Goal: Use online tool/utility: Utilize a website feature to perform a specific function

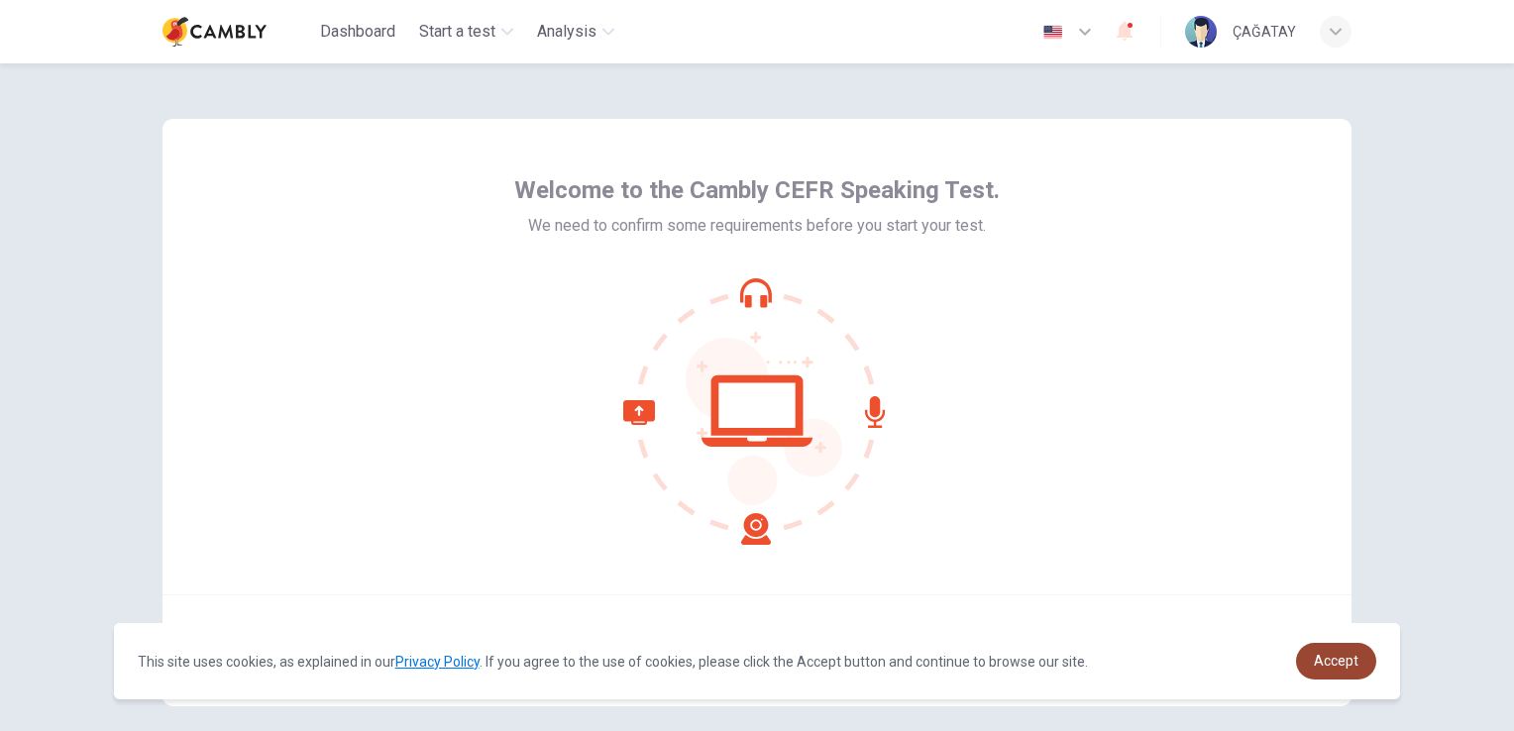
click at [1334, 669] on span "Accept" at bounding box center [1336, 661] width 45 height 16
click at [1325, 669] on span "Accept" at bounding box center [1336, 661] width 45 height 16
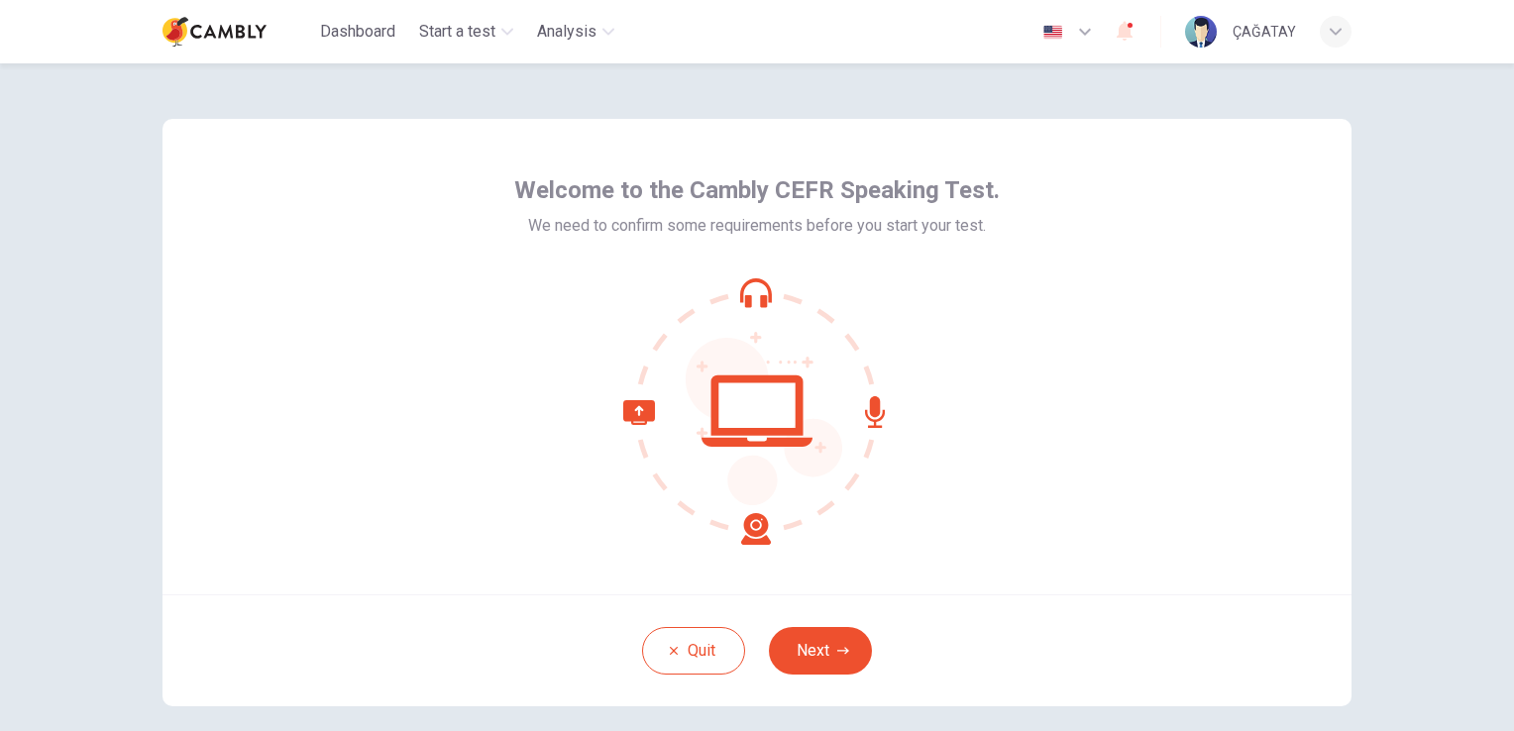
click at [754, 529] on icon at bounding box center [757, 411] width 268 height 268
click at [747, 420] on icon at bounding box center [757, 411] width 268 height 268
click at [756, 283] on icon at bounding box center [757, 411] width 268 height 268
click at [870, 427] on icon at bounding box center [875, 412] width 20 height 32
click at [626, 411] on icon at bounding box center [697, 472] width 148 height 145
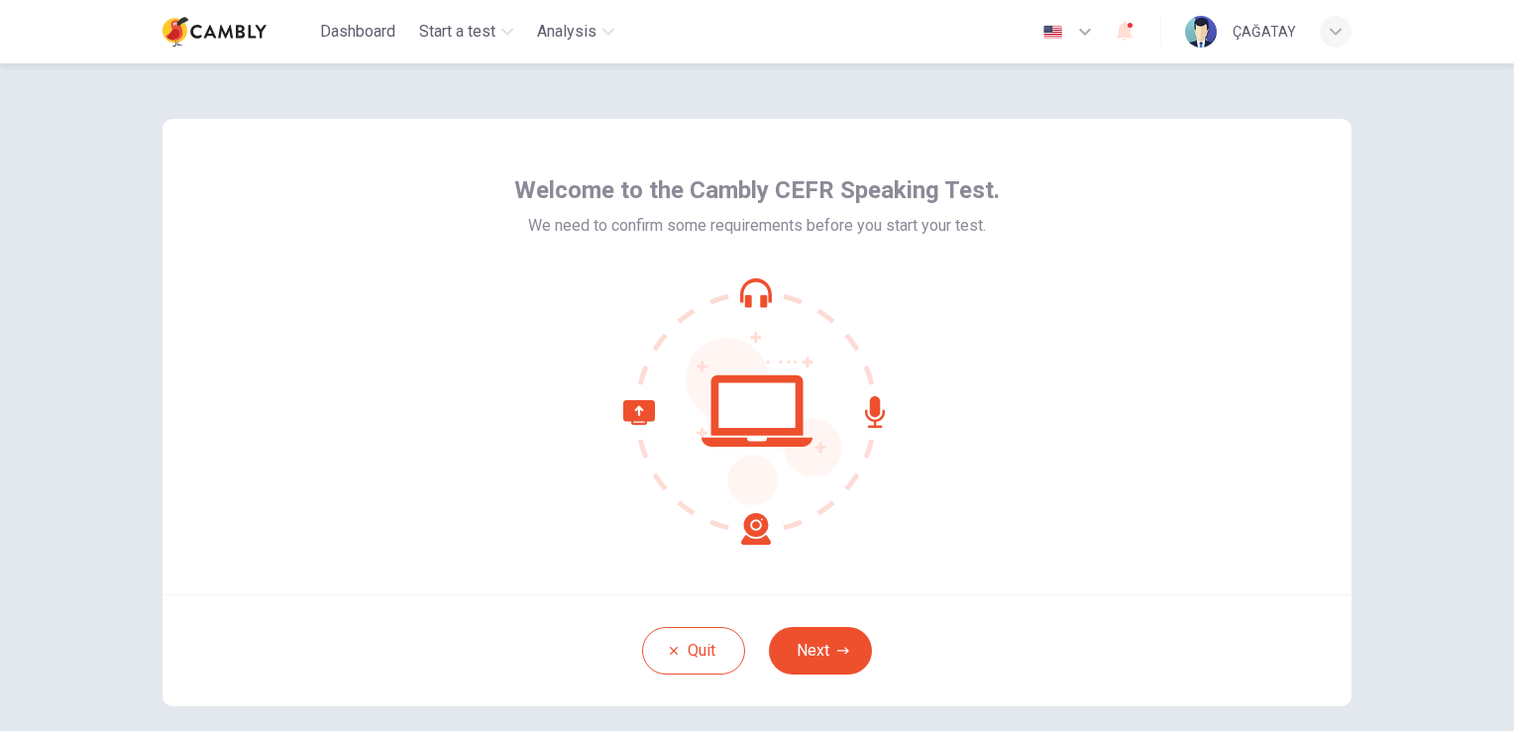
click at [752, 412] on icon at bounding box center [757, 411] width 268 height 268
click at [877, 413] on icon at bounding box center [875, 412] width 20 height 32
click at [872, 408] on icon at bounding box center [875, 412] width 20 height 32
click at [735, 285] on icon at bounding box center [757, 411] width 268 height 268
click at [745, 282] on icon at bounding box center [756, 290] width 32 height 25
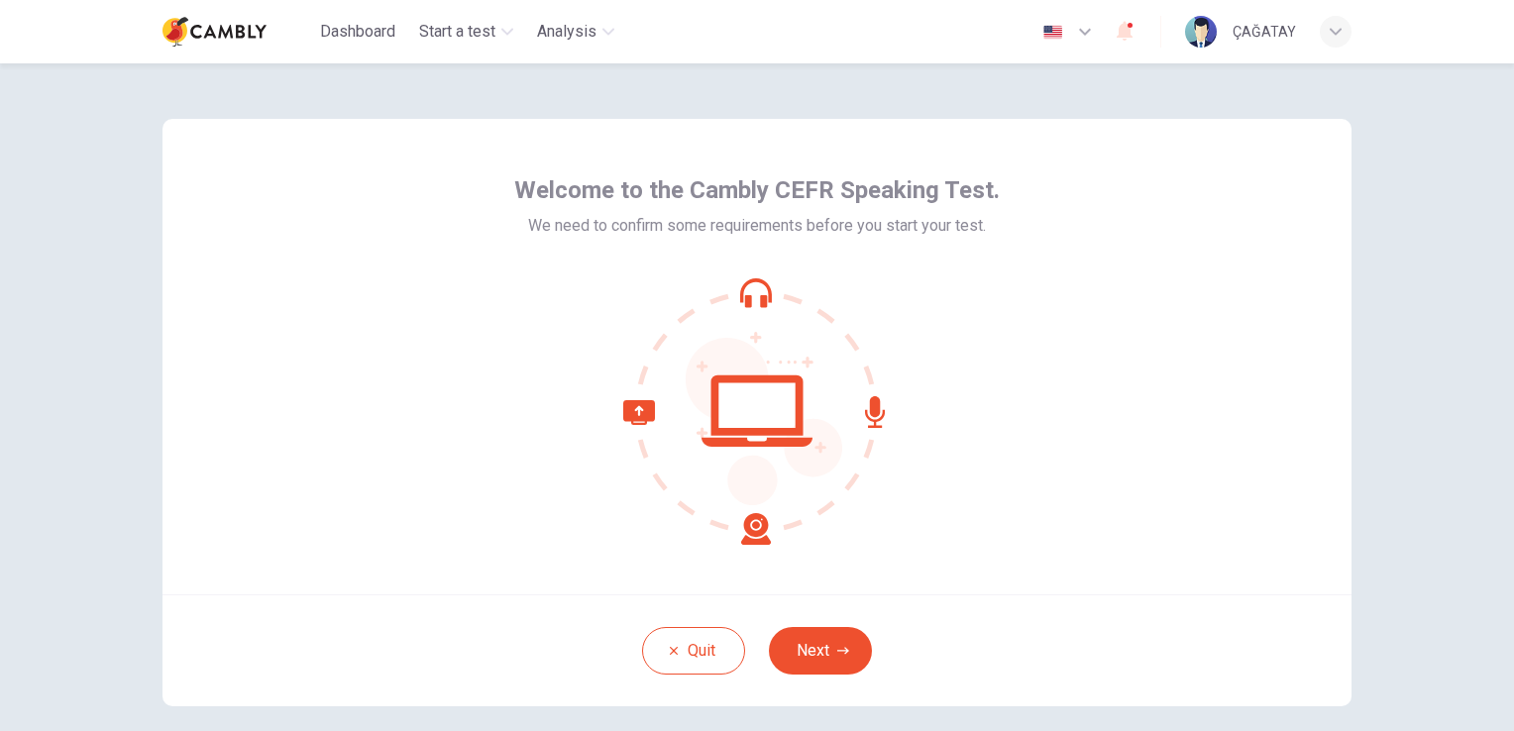
click at [745, 282] on icon at bounding box center [756, 290] width 32 height 25
click at [895, 411] on div at bounding box center [756, 411] width 485 height 268
click at [761, 411] on icon at bounding box center [757, 411] width 268 height 268
click at [744, 526] on icon at bounding box center [697, 472] width 148 height 145
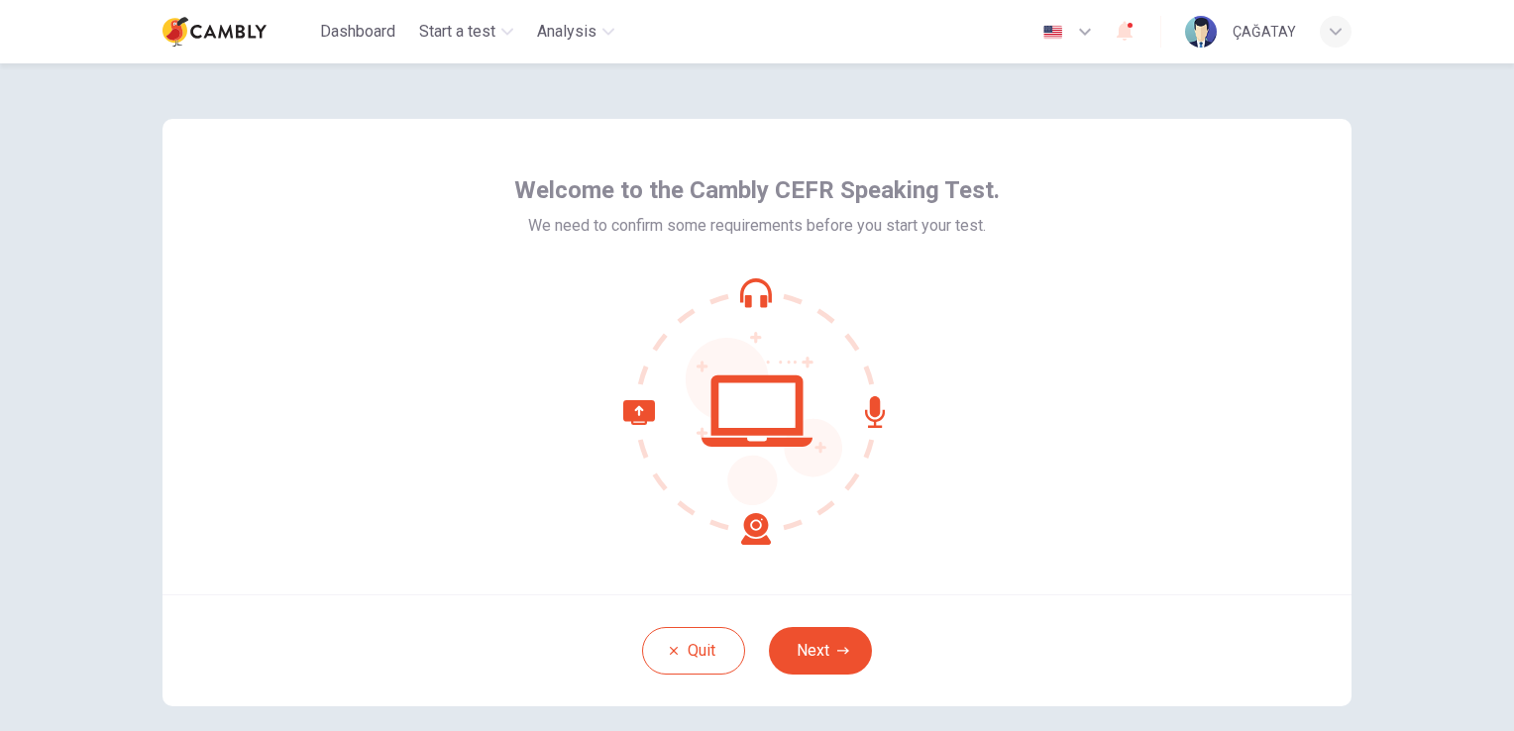
click at [745, 526] on icon at bounding box center [757, 411] width 268 height 268
click at [809, 656] on button "Next" at bounding box center [820, 651] width 103 height 48
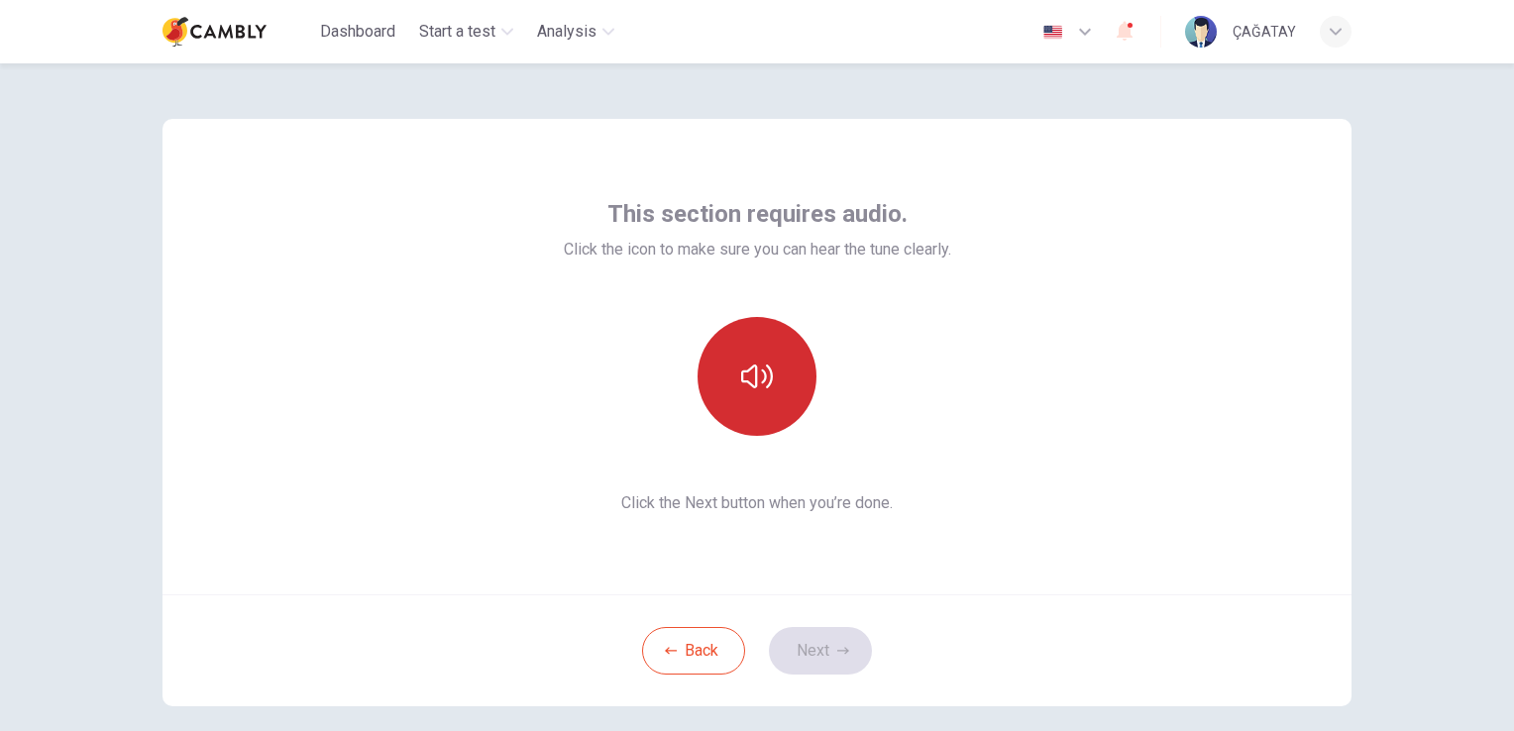
click at [752, 377] on icon "button" at bounding box center [757, 377] width 32 height 32
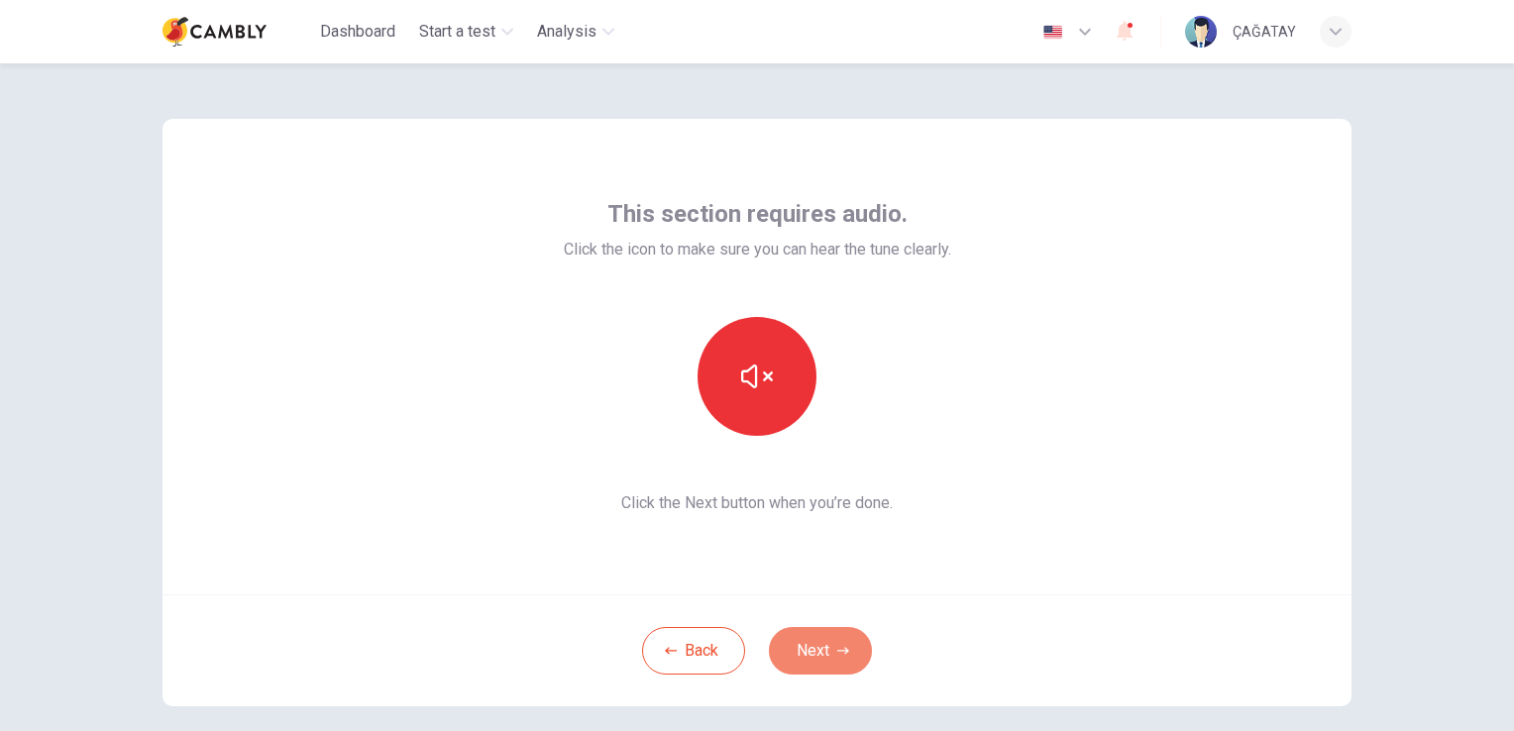
click at [825, 635] on button "Next" at bounding box center [820, 651] width 103 height 48
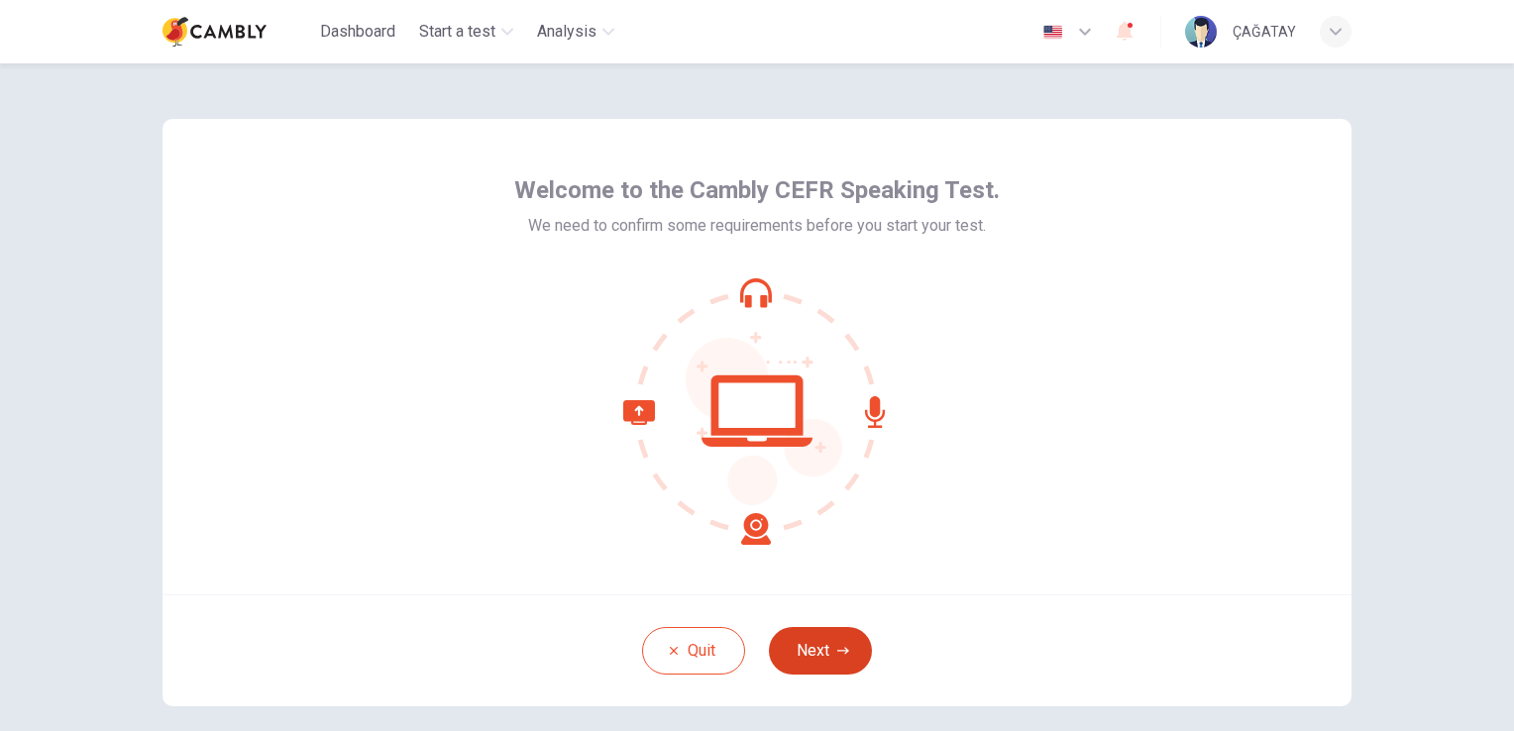
click at [832, 637] on button "Next" at bounding box center [820, 651] width 103 height 48
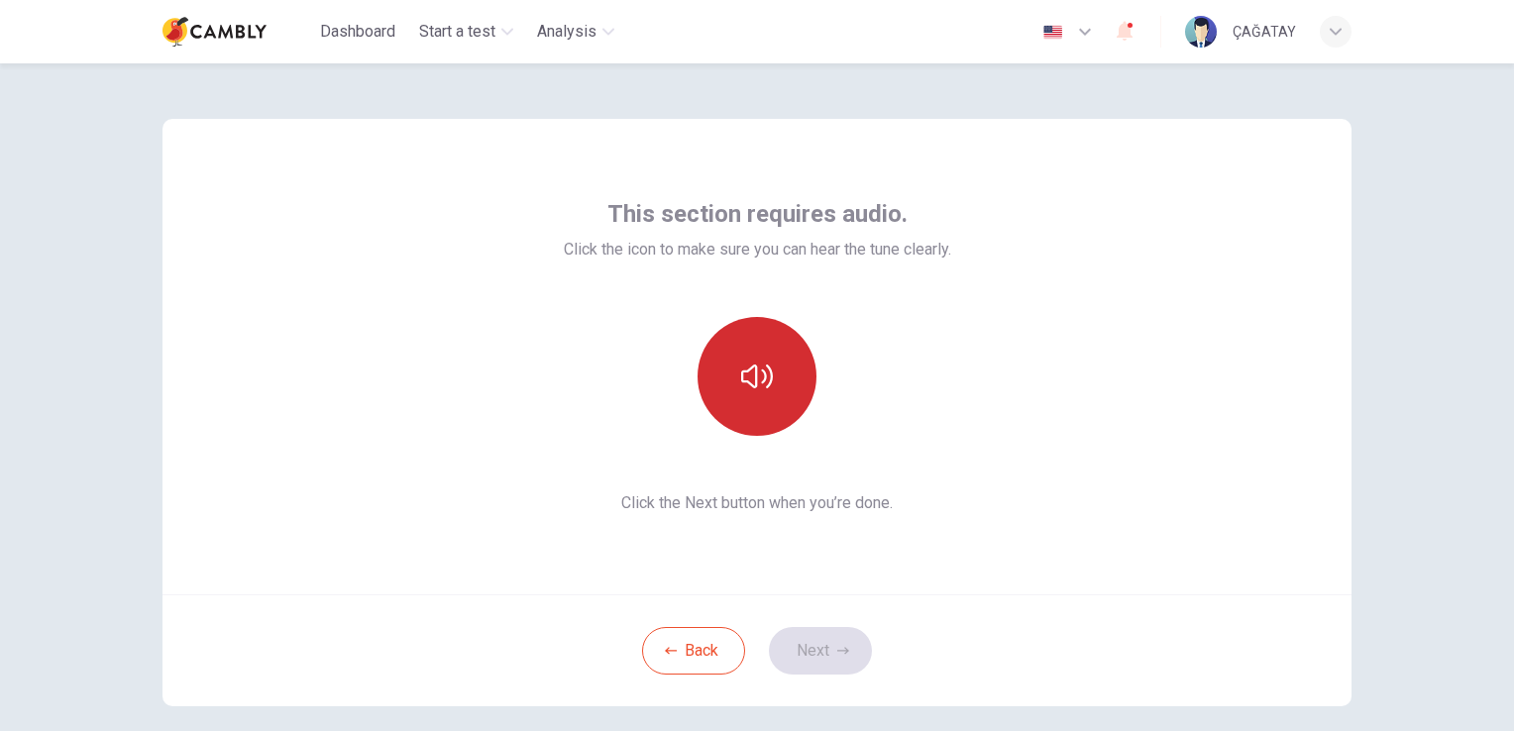
click at [779, 383] on button "button" at bounding box center [756, 376] width 119 height 119
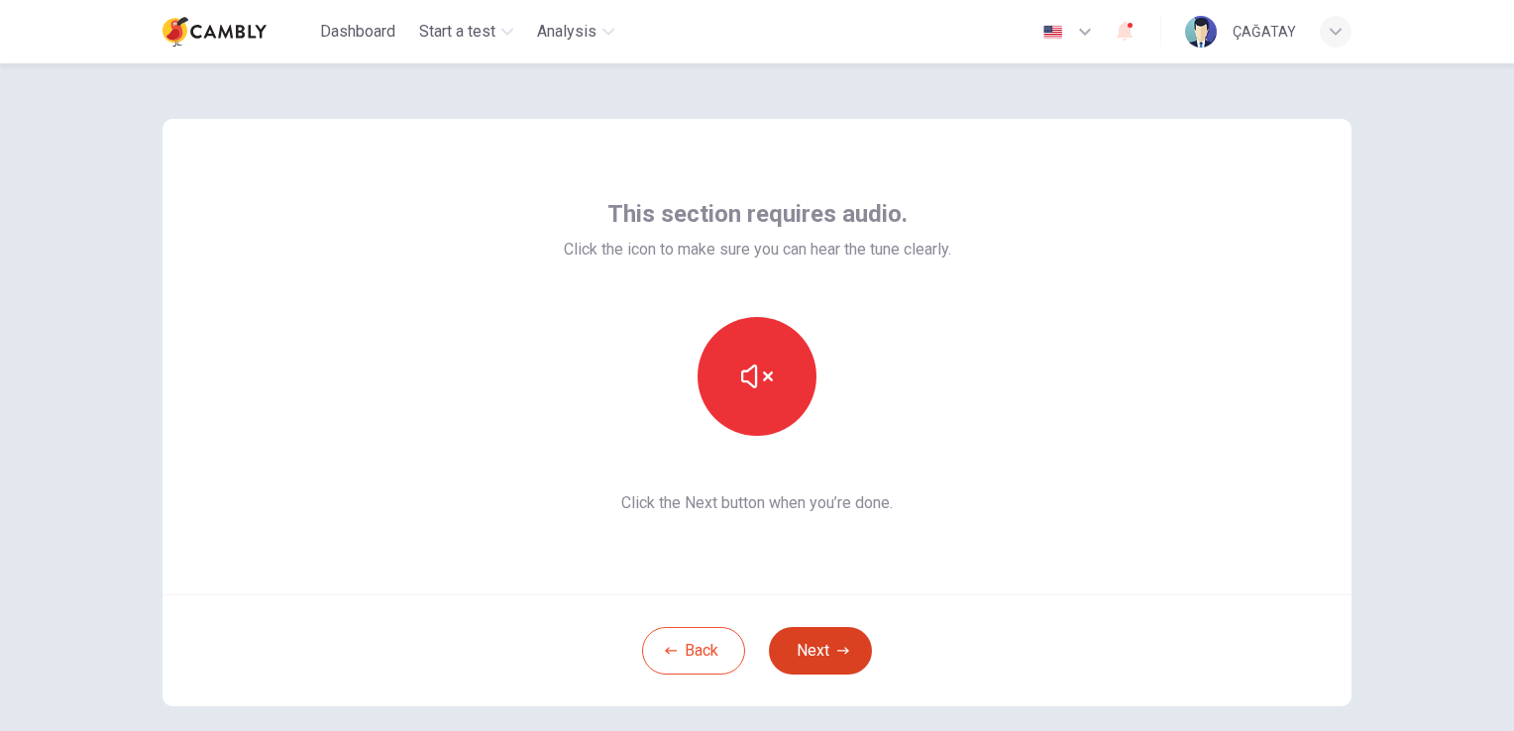
click at [828, 649] on button "Next" at bounding box center [820, 651] width 103 height 48
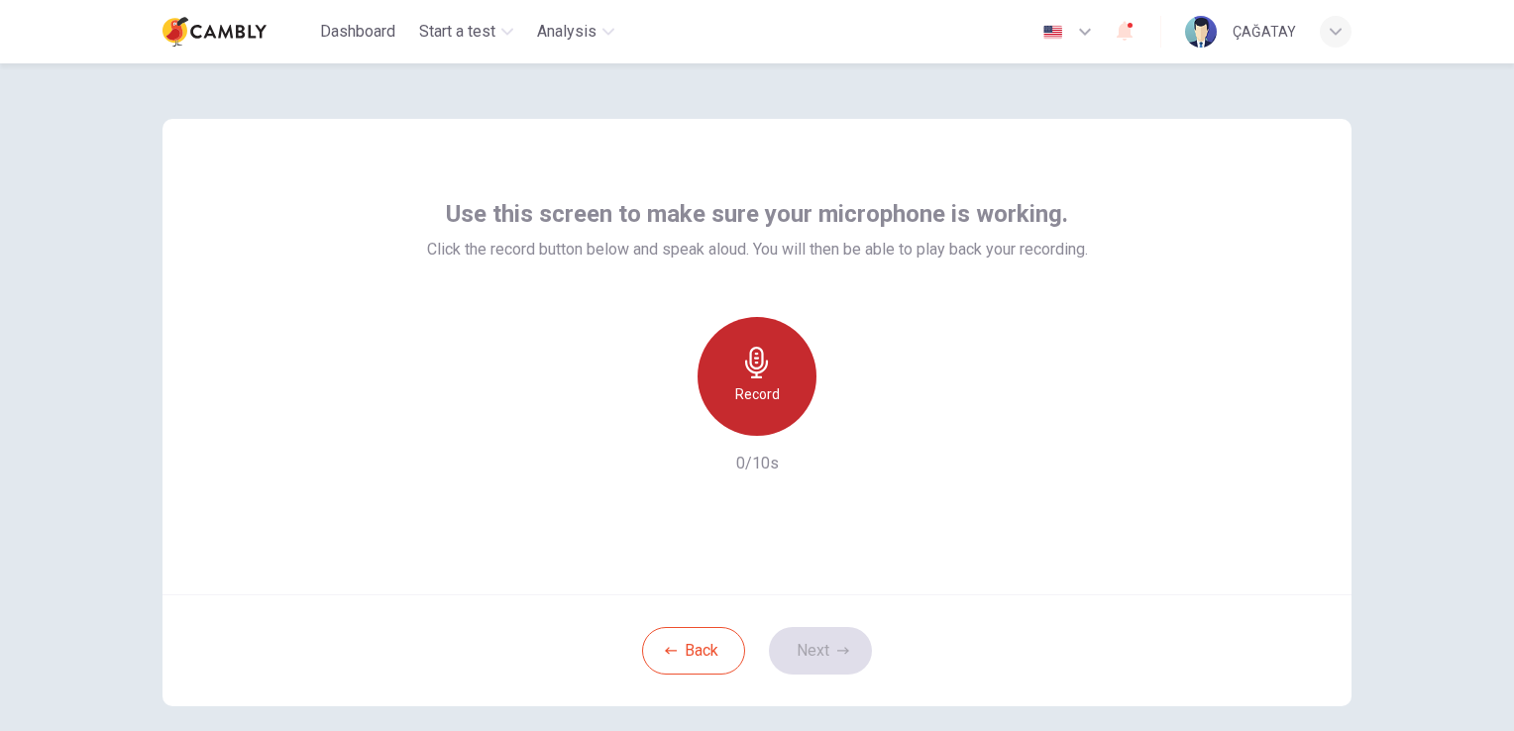
click at [778, 392] on div "Record" at bounding box center [756, 376] width 119 height 119
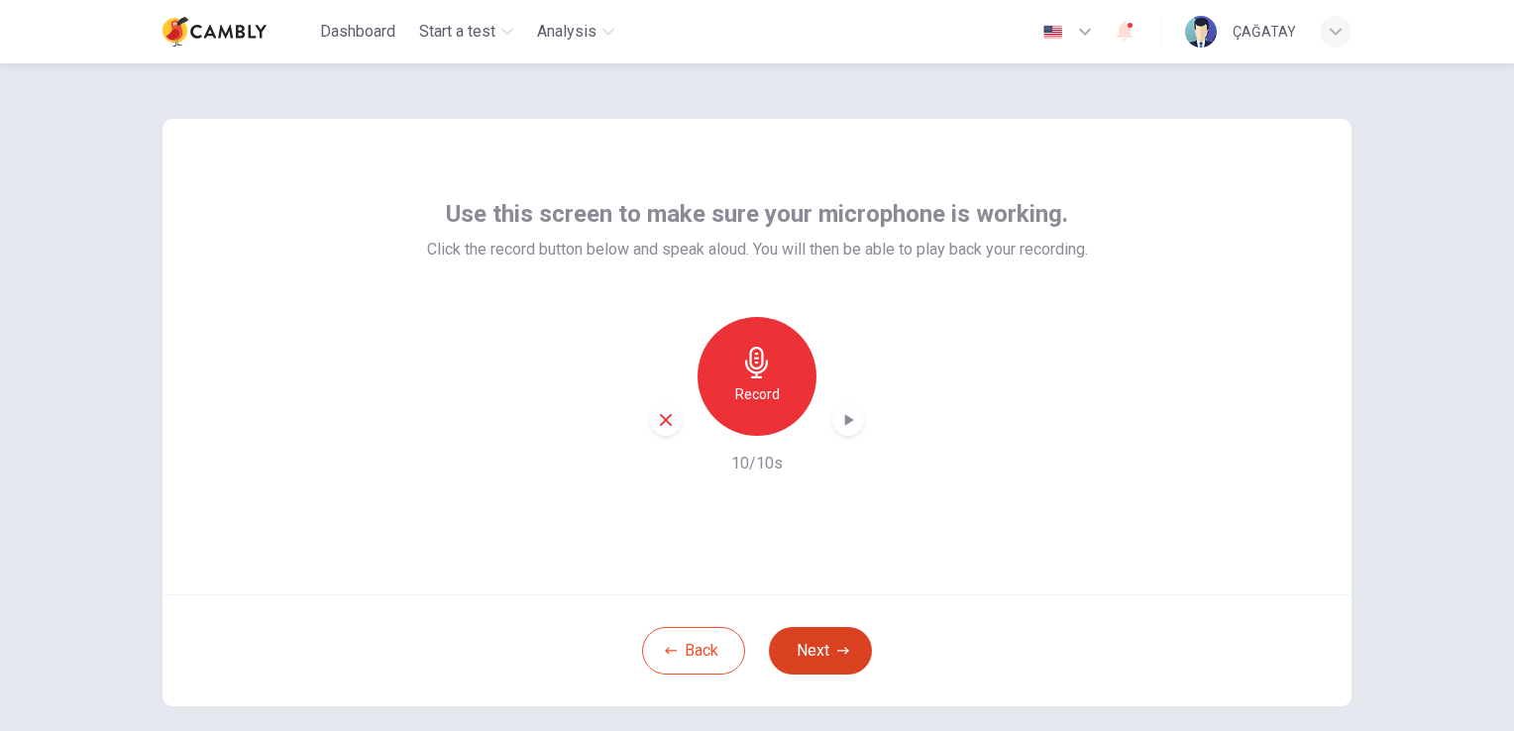
click at [837, 645] on icon "button" at bounding box center [843, 651] width 12 height 12
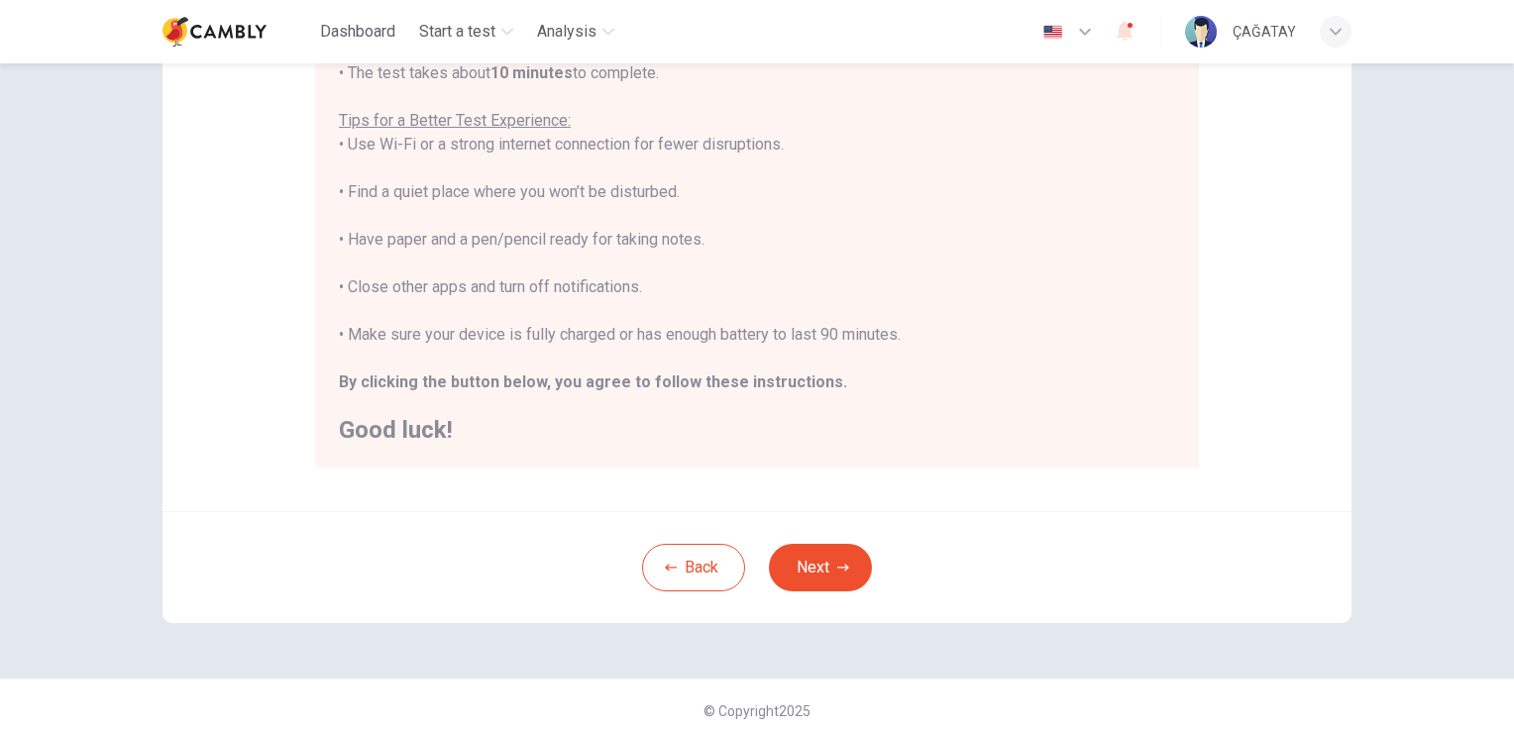
scroll to position [370, 0]
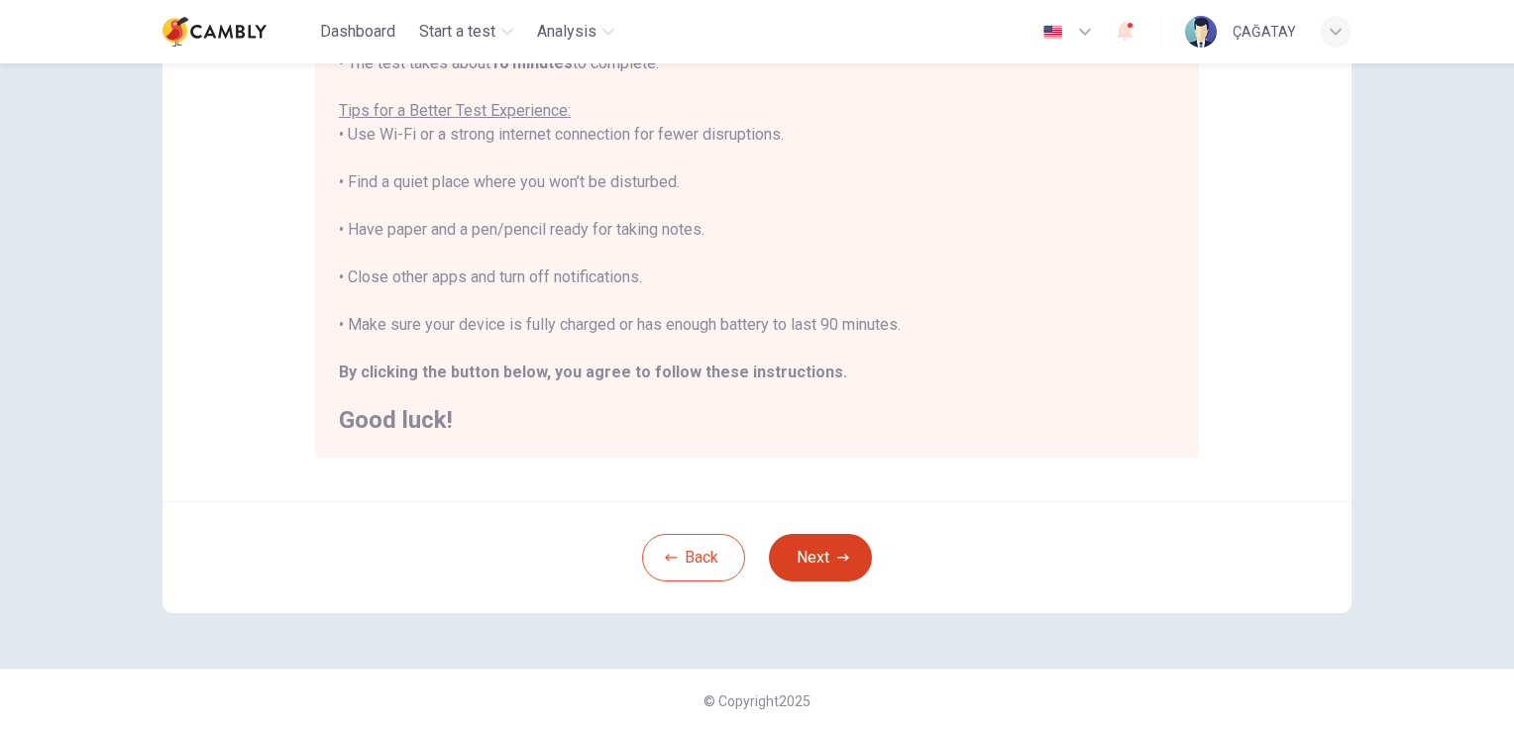
click at [812, 555] on button "Next" at bounding box center [820, 558] width 103 height 48
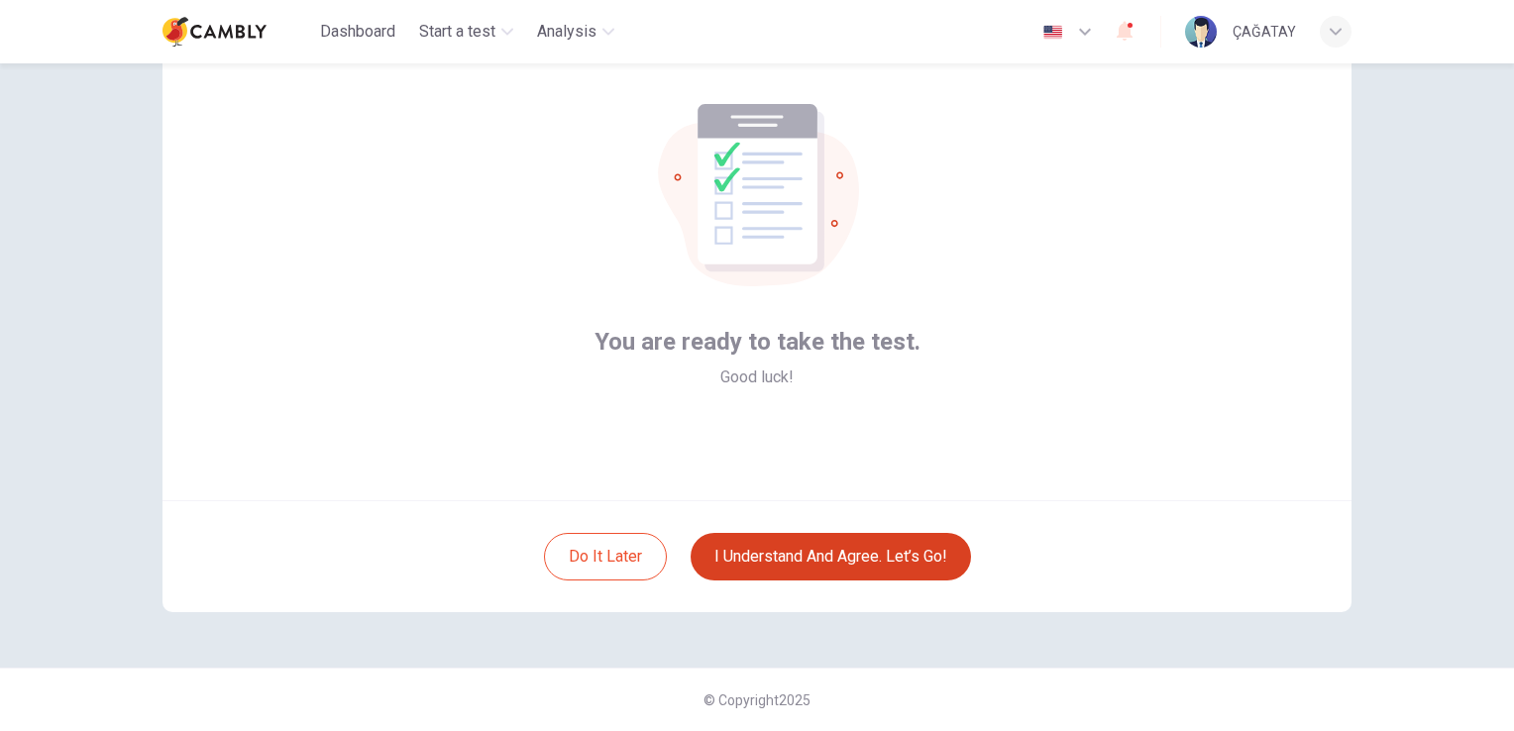
scroll to position [93, 0]
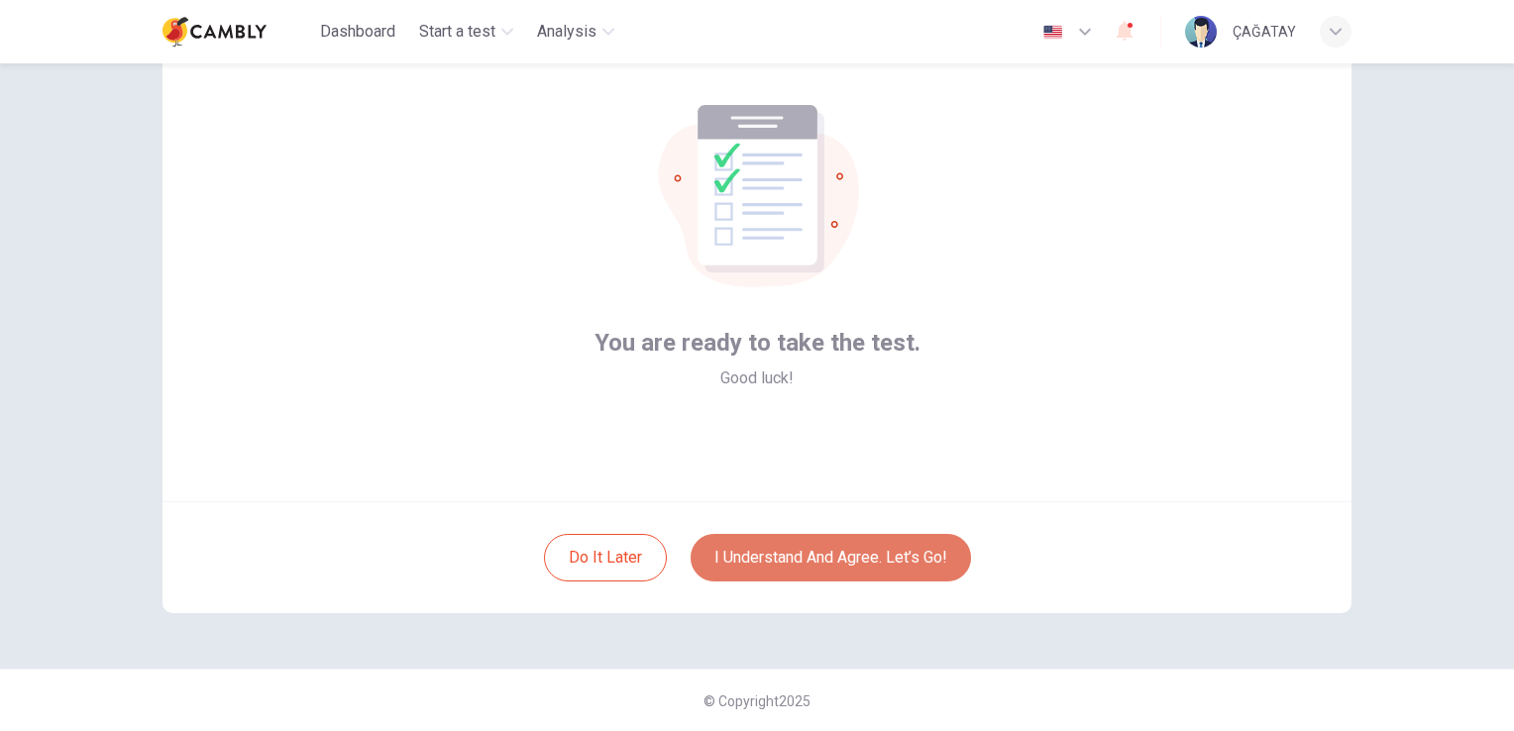
click at [751, 566] on button "I understand and agree. Let’s go!" at bounding box center [831, 558] width 280 height 48
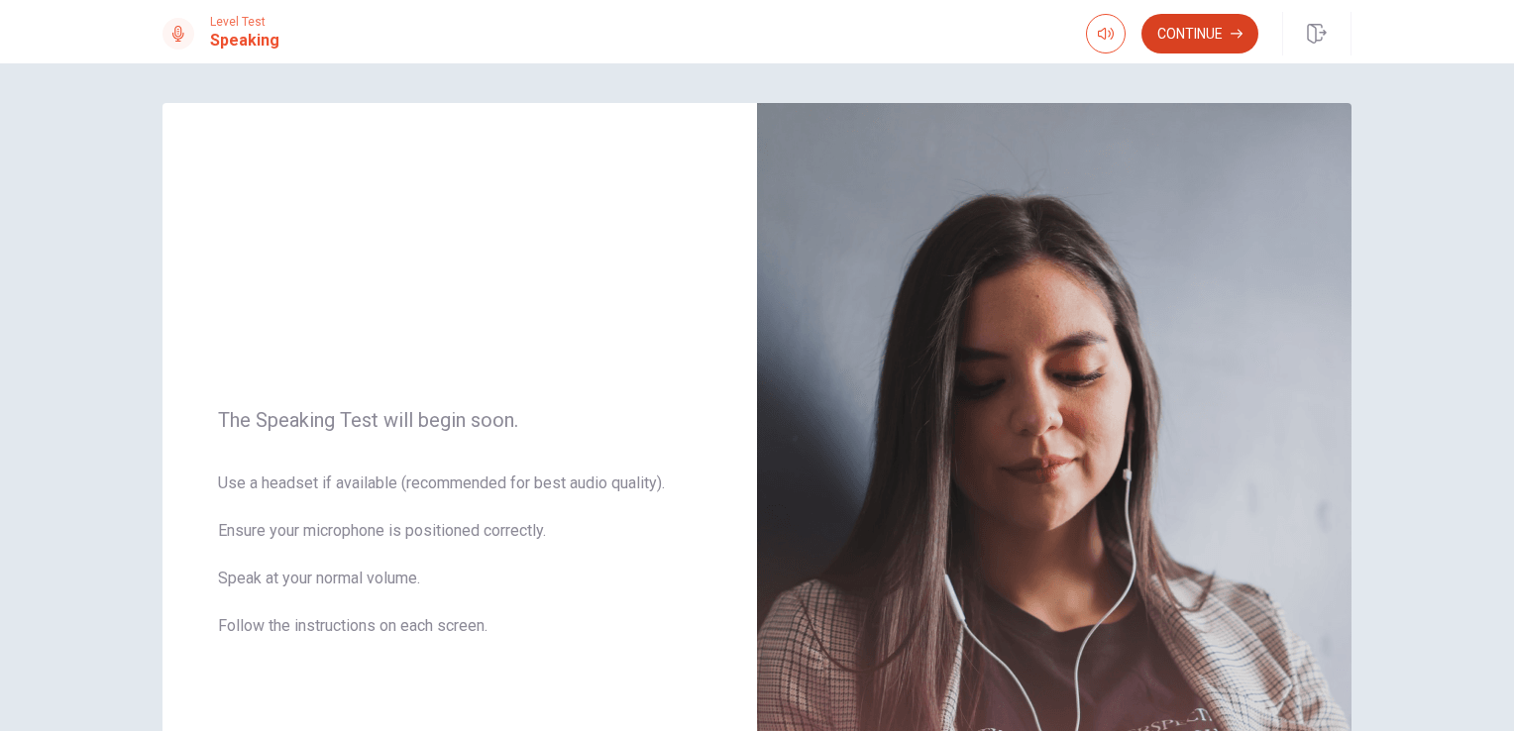
click at [1189, 39] on button "Continue" at bounding box center [1199, 34] width 117 height 40
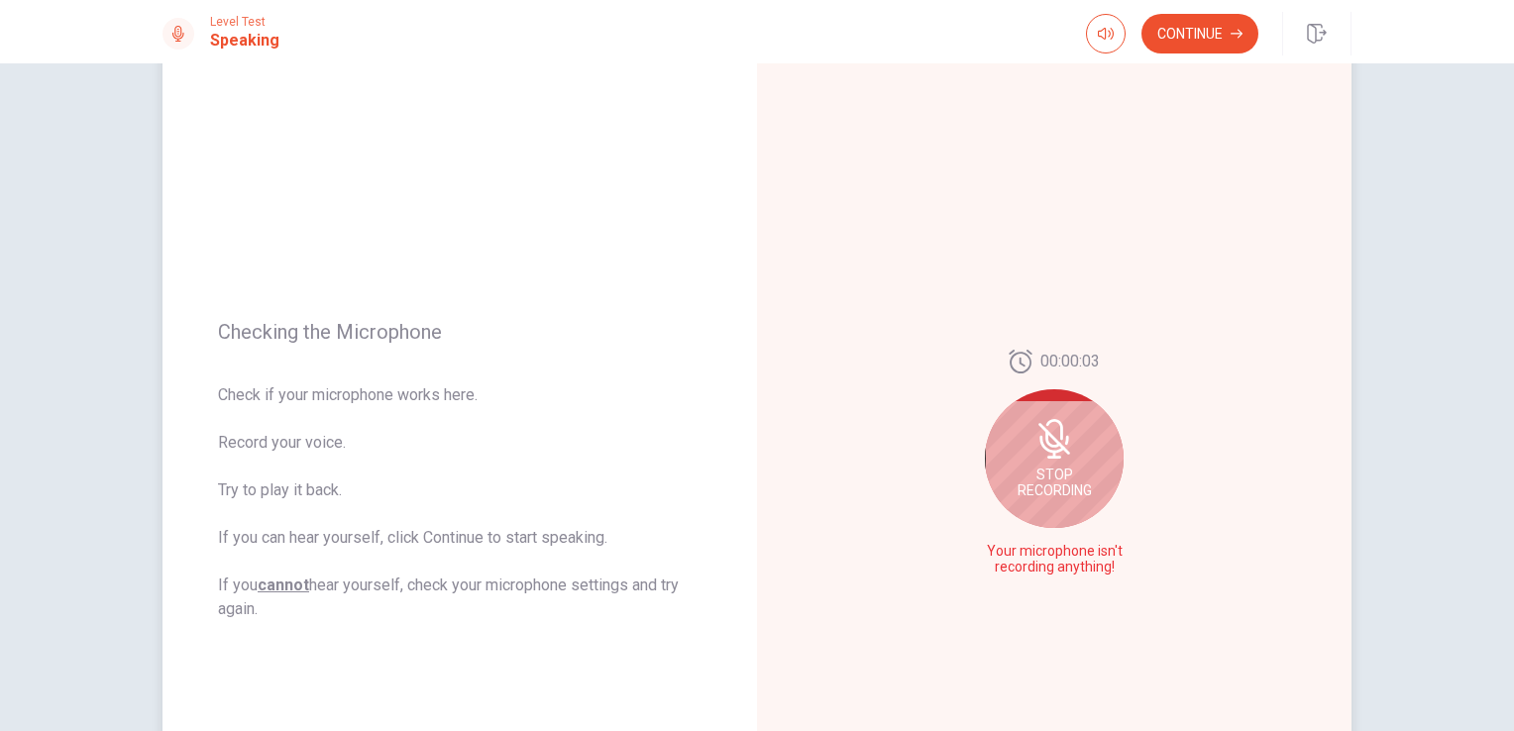
scroll to position [99, 0]
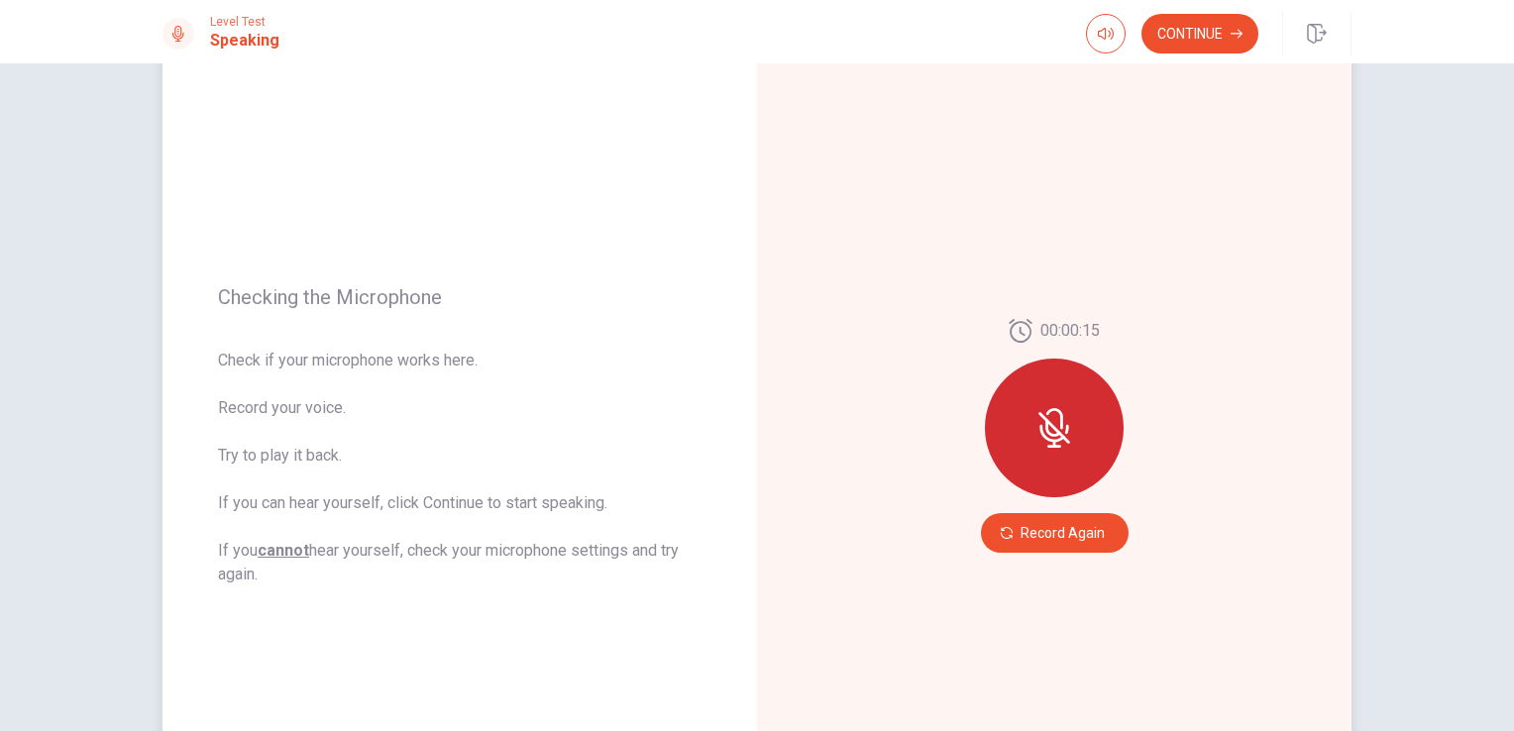
click at [1054, 406] on div at bounding box center [1054, 428] width 139 height 139
click at [1050, 459] on div at bounding box center [1054, 428] width 139 height 139
click at [1048, 533] on button "Record Again" at bounding box center [1055, 533] width 148 height 40
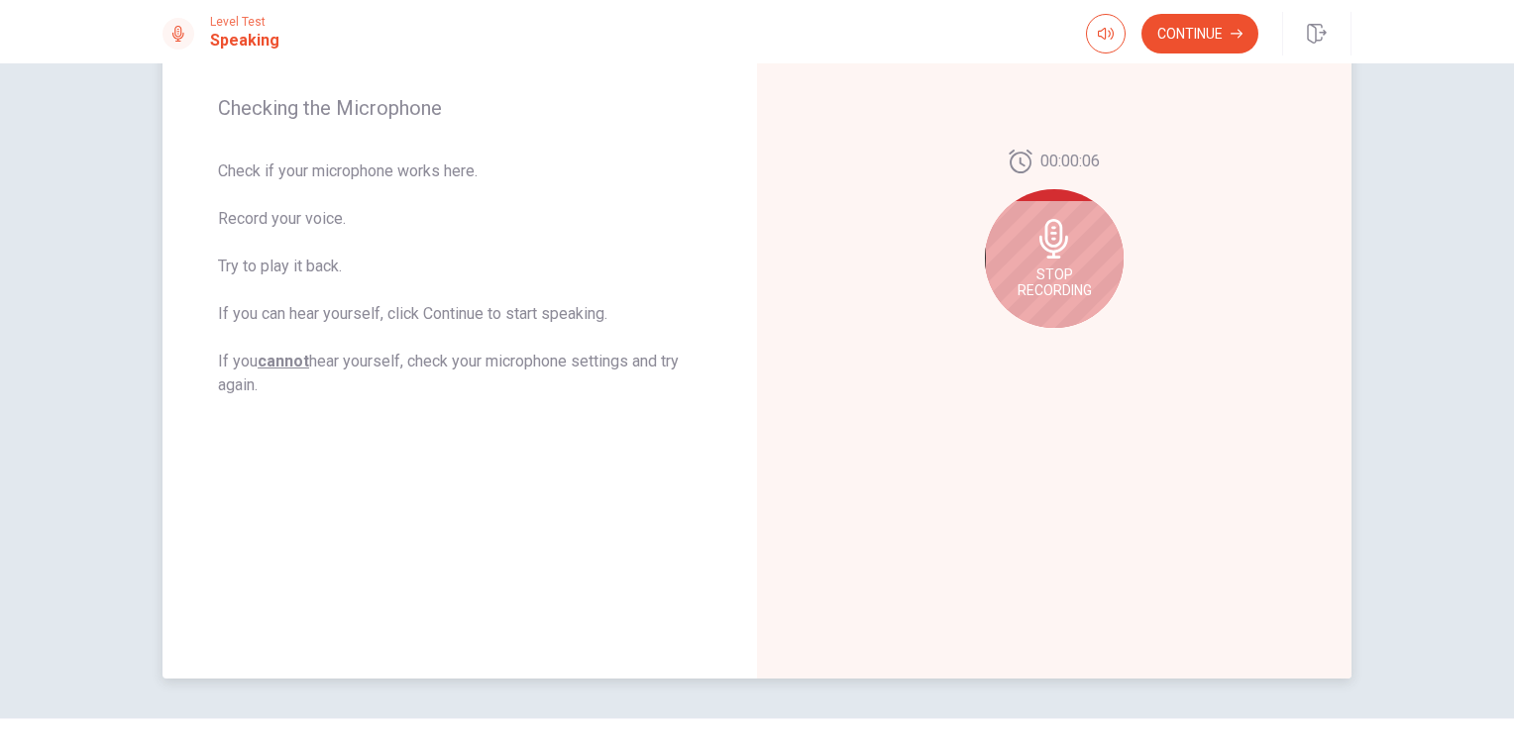
scroll to position [297, 0]
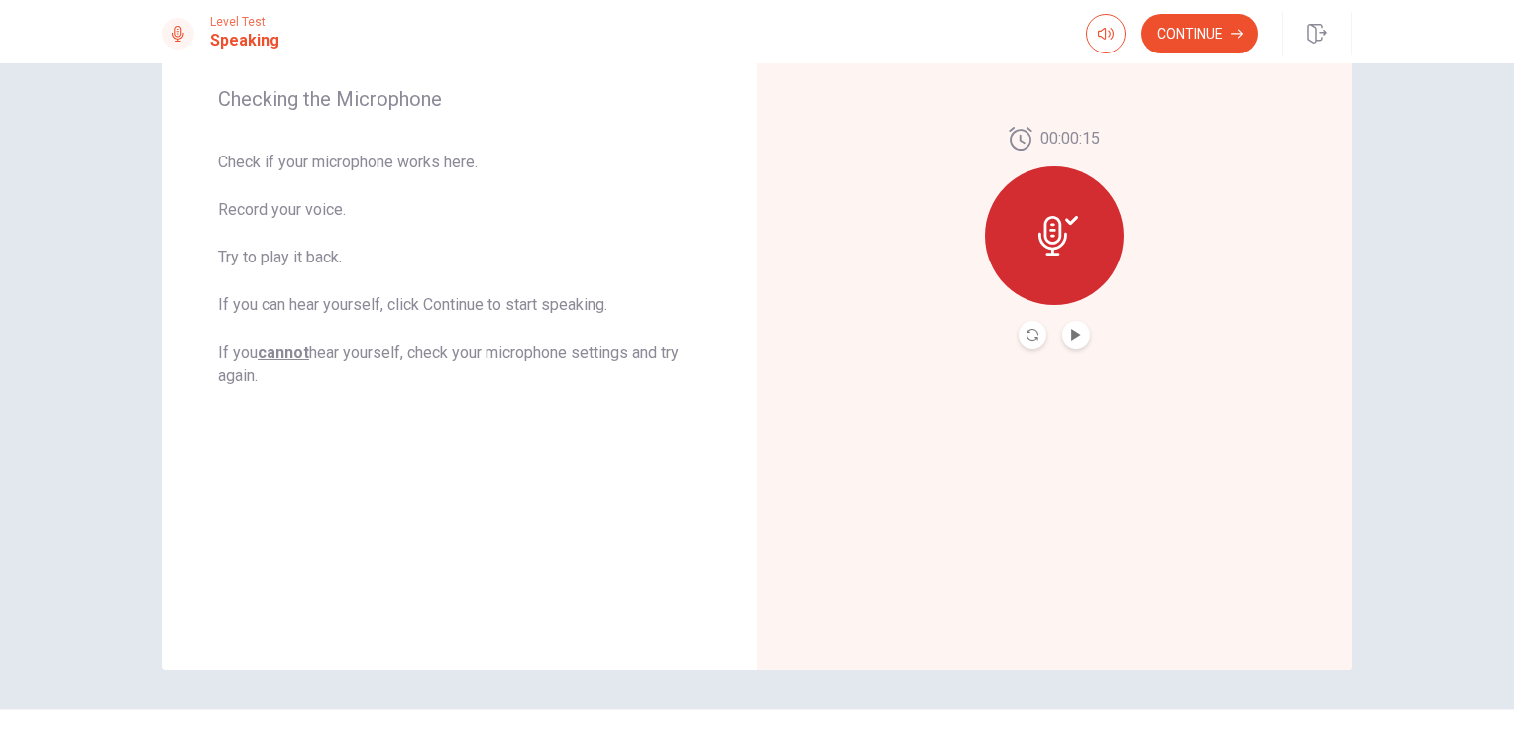
click at [1056, 256] on div at bounding box center [1054, 235] width 139 height 139
click at [1071, 335] on icon "Play Audio" at bounding box center [1075, 335] width 9 height 12
click at [1212, 41] on button "Continue" at bounding box center [1199, 34] width 117 height 40
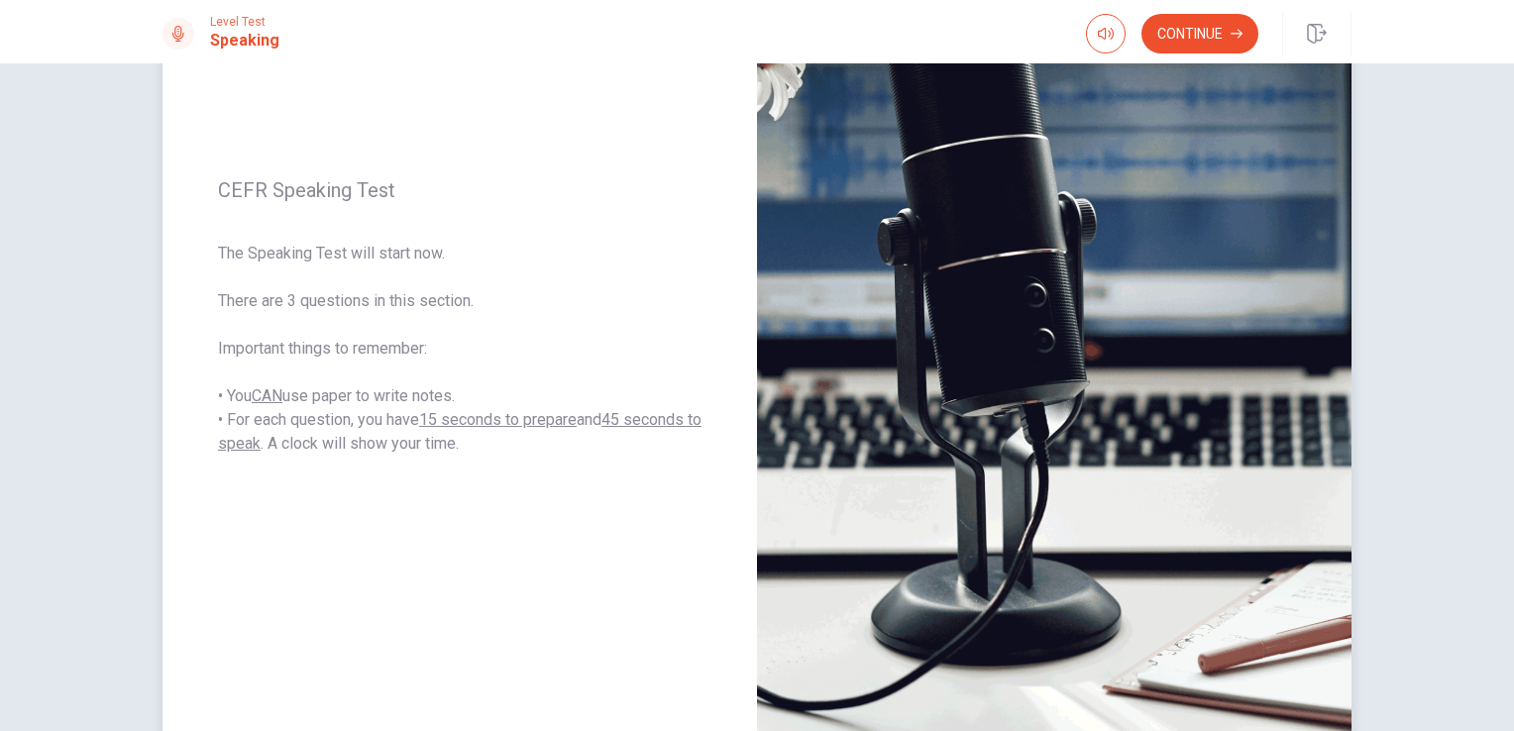
scroll to position [140, 0]
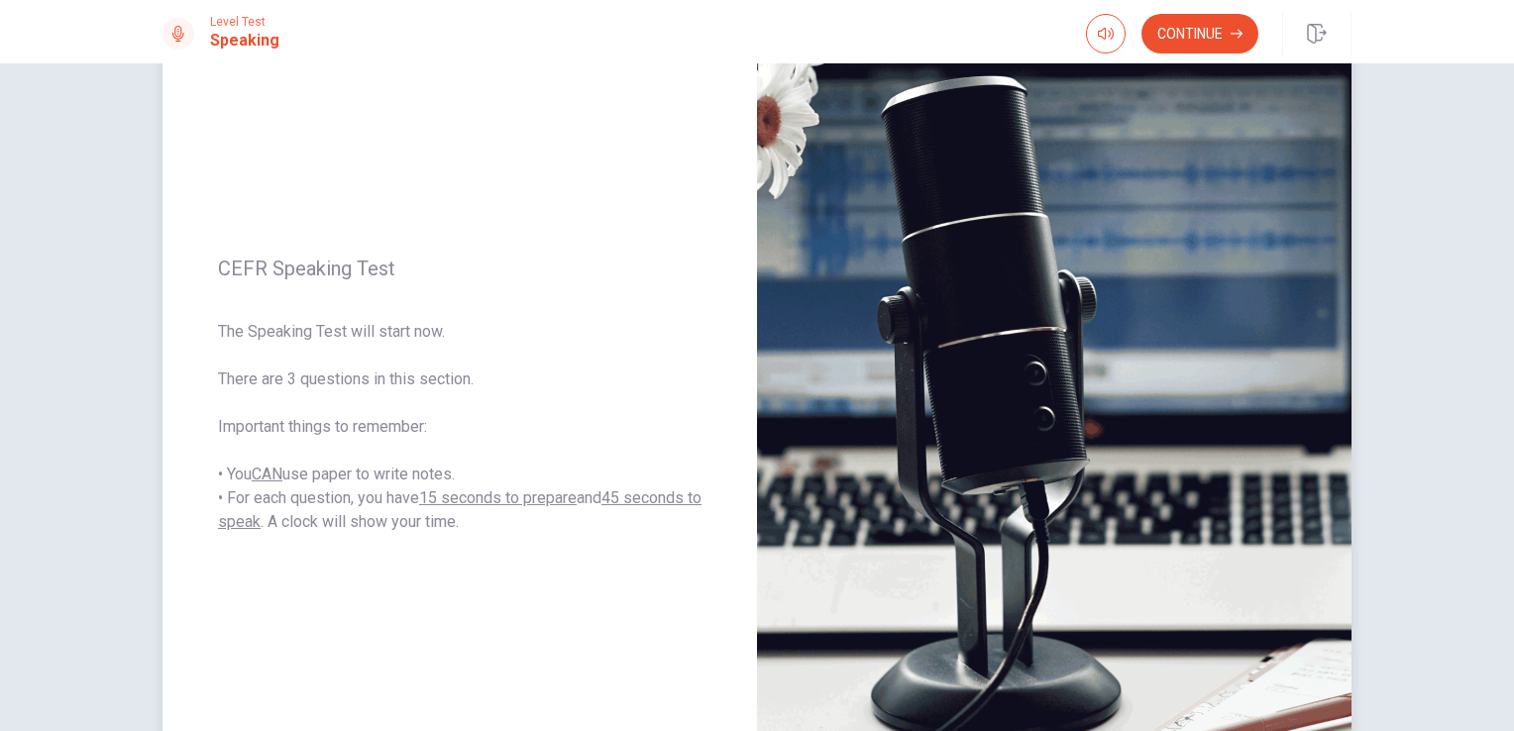
drag, startPoint x: 225, startPoint y: 497, endPoint x: 449, endPoint y: 532, distance: 226.6
click at [449, 532] on span "The Speaking Test will start now. There are 3 questions in this section. Import…" at bounding box center [459, 427] width 483 height 214
click at [1191, 27] on button "Continue" at bounding box center [1199, 34] width 117 height 40
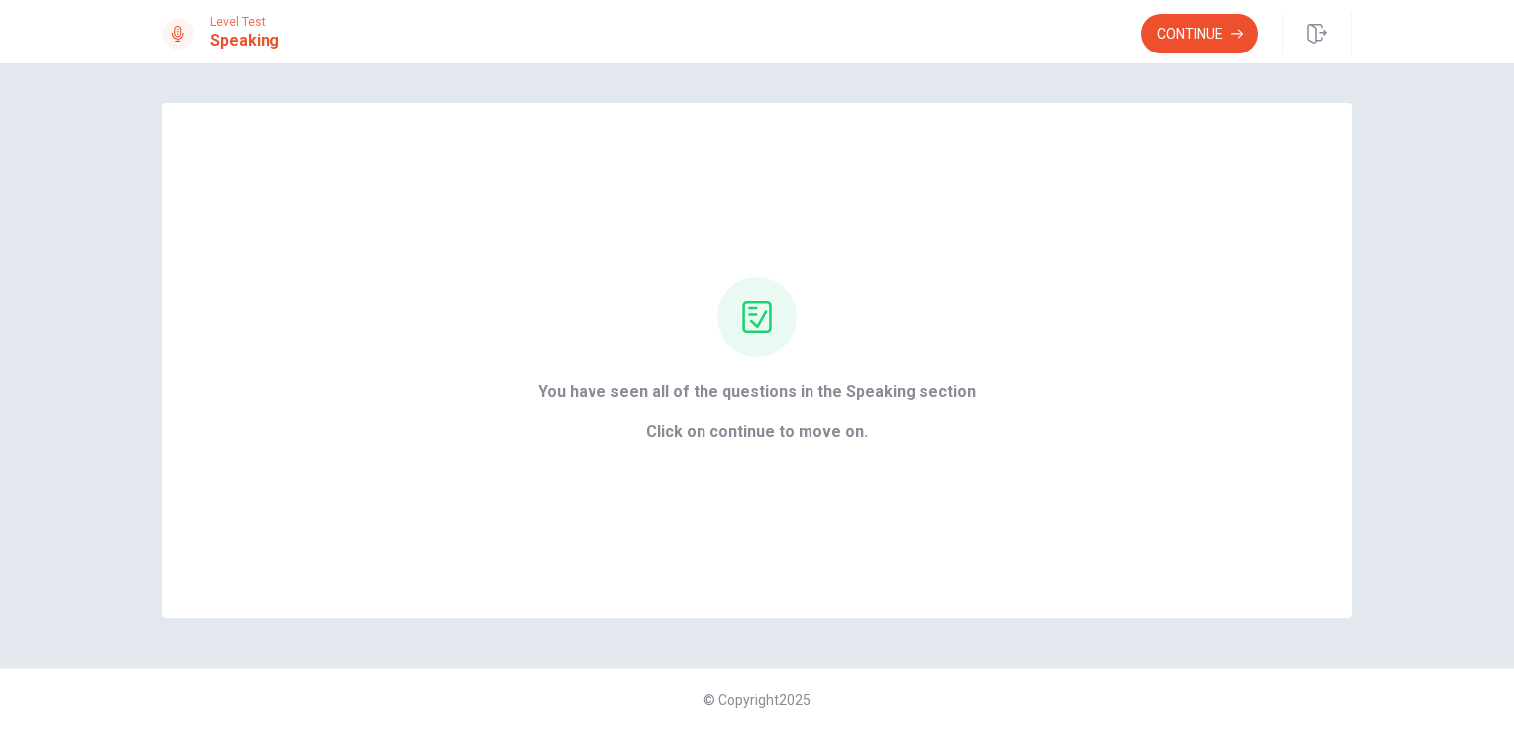
scroll to position [0, 0]
click at [1187, 44] on button "Continue" at bounding box center [1199, 34] width 117 height 40
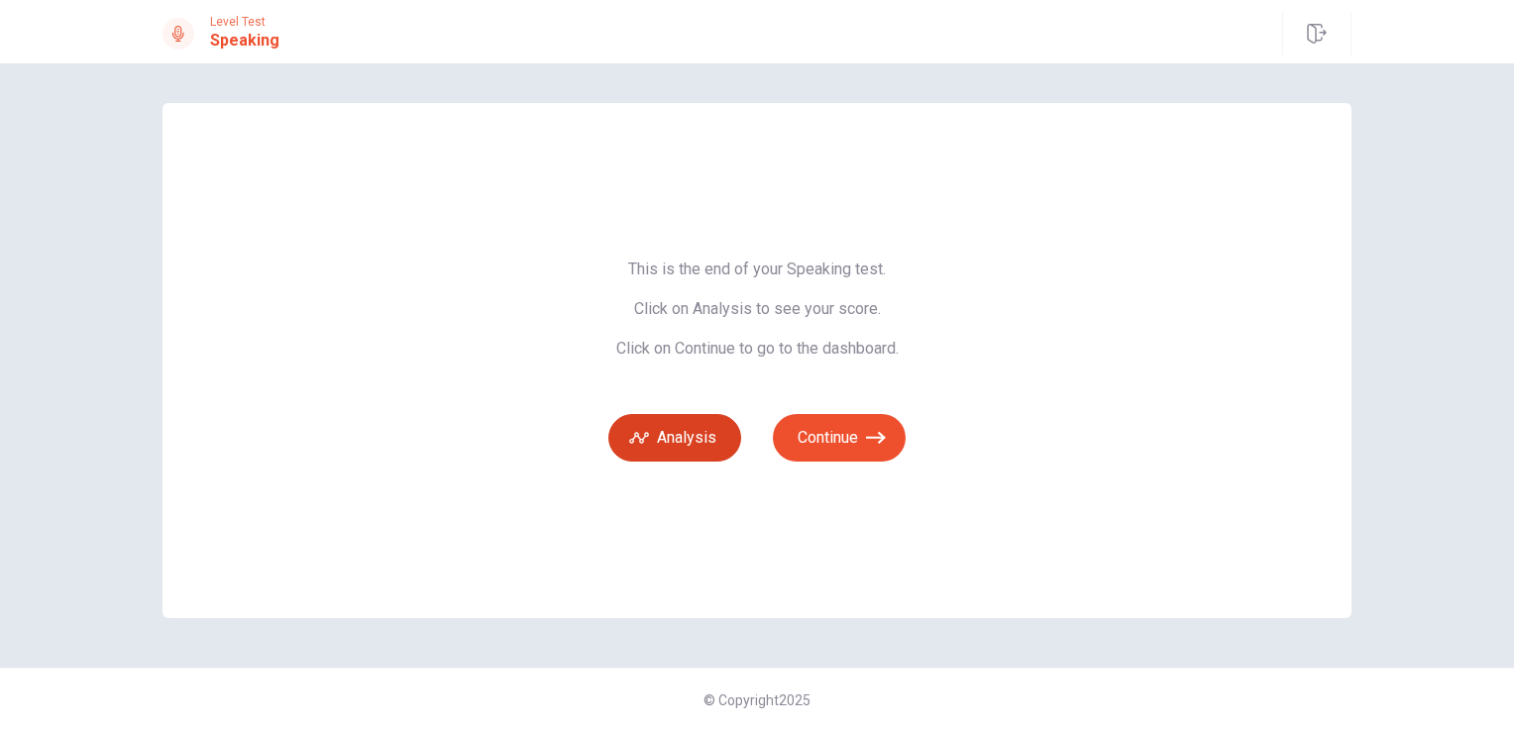
click at [696, 440] on button "Analysis" at bounding box center [674, 438] width 133 height 48
